Goal: Information Seeking & Learning: Learn about a topic

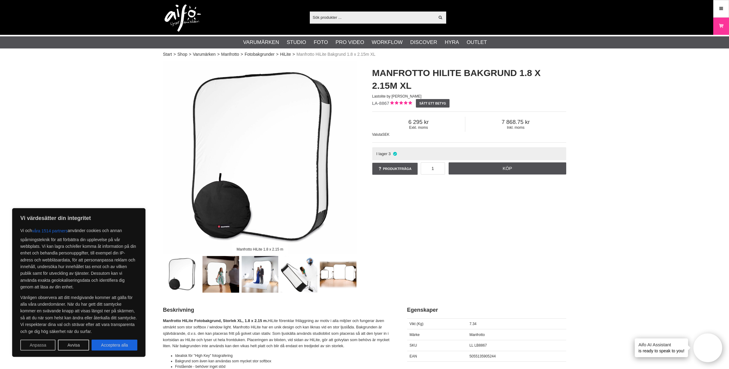
click at [41, 344] on button "Anpassa" at bounding box center [37, 345] width 35 height 11
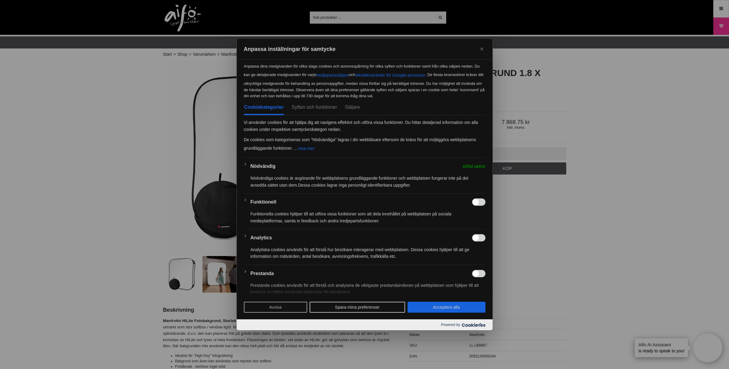
click at [258, 307] on button "Avvisa" at bounding box center [275, 307] width 63 height 11
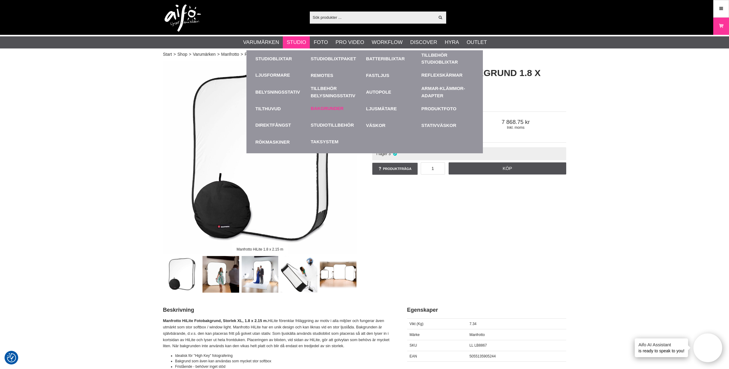
click at [344, 105] on div "Bakgrunder" at bounding box center [337, 108] width 52 height 17
click at [342, 107] on link "Bakgrunder" at bounding box center [327, 108] width 33 height 7
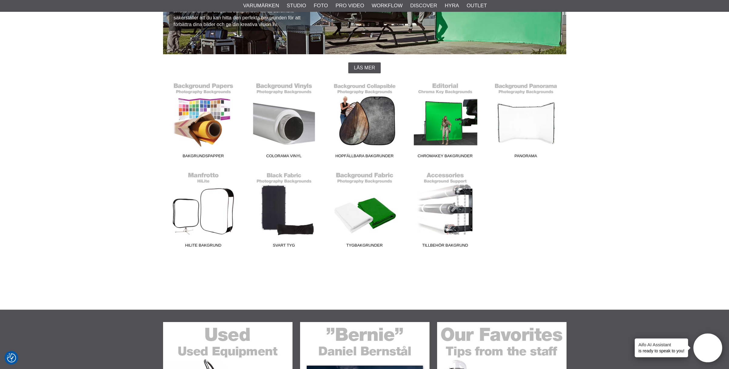
scroll to position [120, 0]
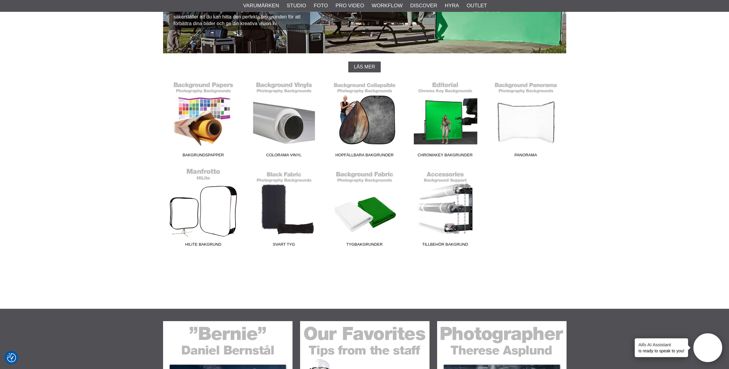
click at [216, 206] on link "HiLite Bakgrund" at bounding box center [203, 209] width 81 height 82
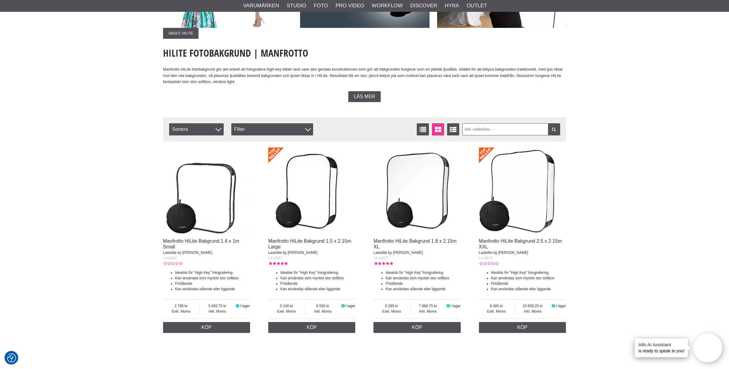
scroll to position [112, 0]
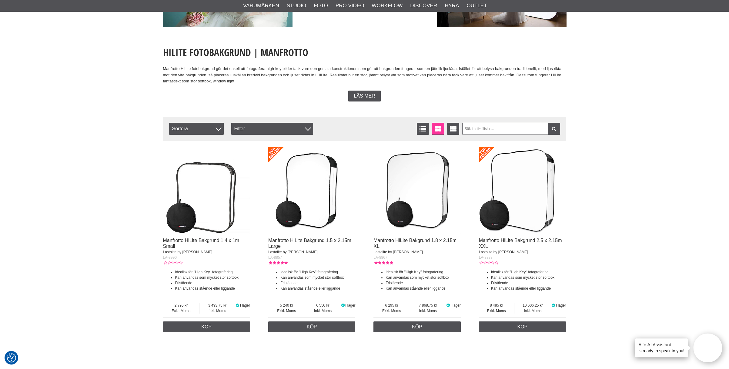
click at [364, 95] on span "Läs mer" at bounding box center [364, 95] width 21 height 5
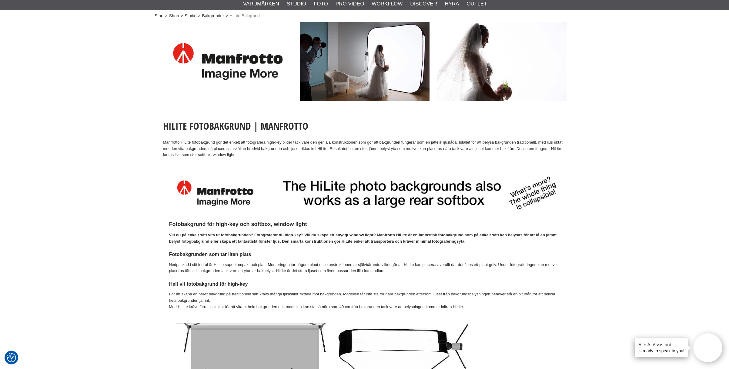
scroll to position [0, 0]
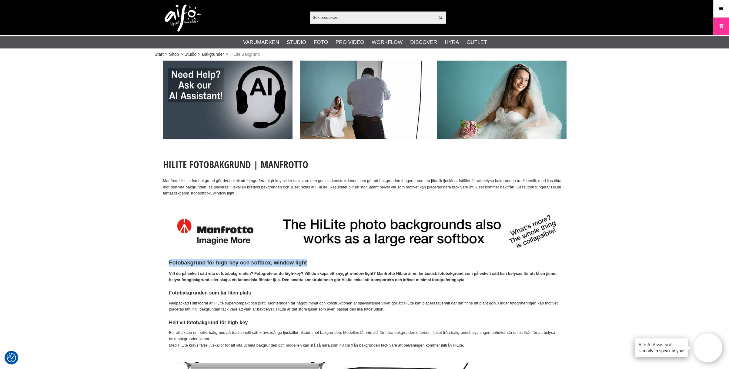
drag, startPoint x: 309, startPoint y: 261, endPoint x: 166, endPoint y: 260, distance: 143.1
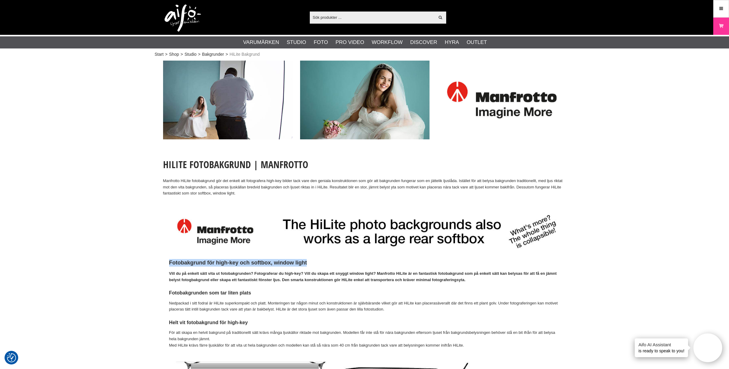
copy h2 "Fotobakgrund för high-key och softbox, window light"
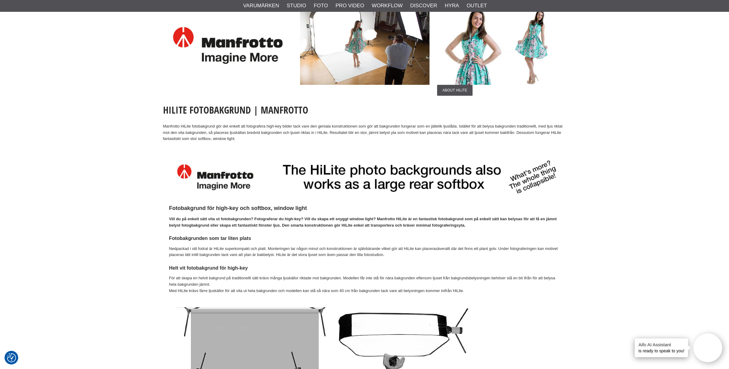
scroll to position [68, 0]
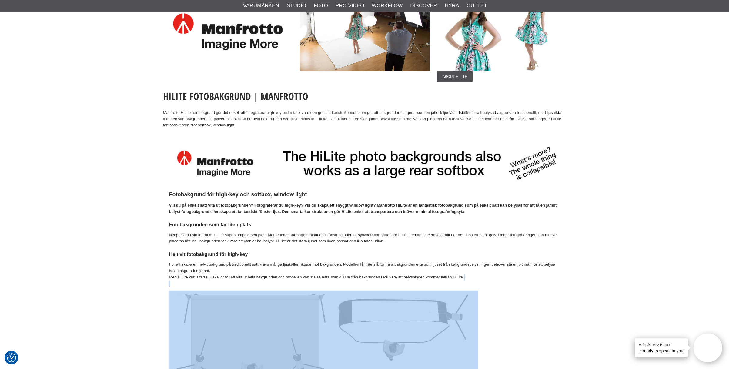
drag, startPoint x: 475, startPoint y: 347, endPoint x: 345, endPoint y: 342, distance: 129.5
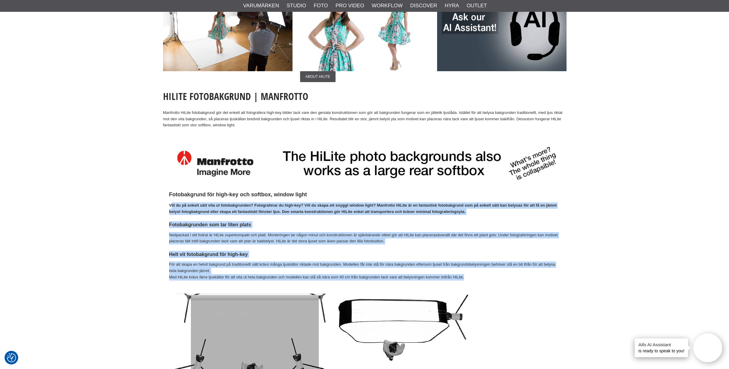
drag, startPoint x: 473, startPoint y: 274, endPoint x: 174, endPoint y: 207, distance: 306.4
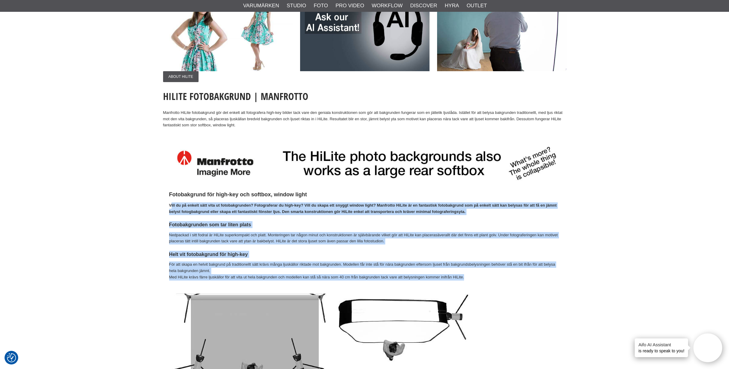
copy div "ill du på enkelt sätt vita ut fotobakgrunden? Fotograferar du high-key? Vill du…"
